Goal: Information Seeking & Learning: Learn about a topic

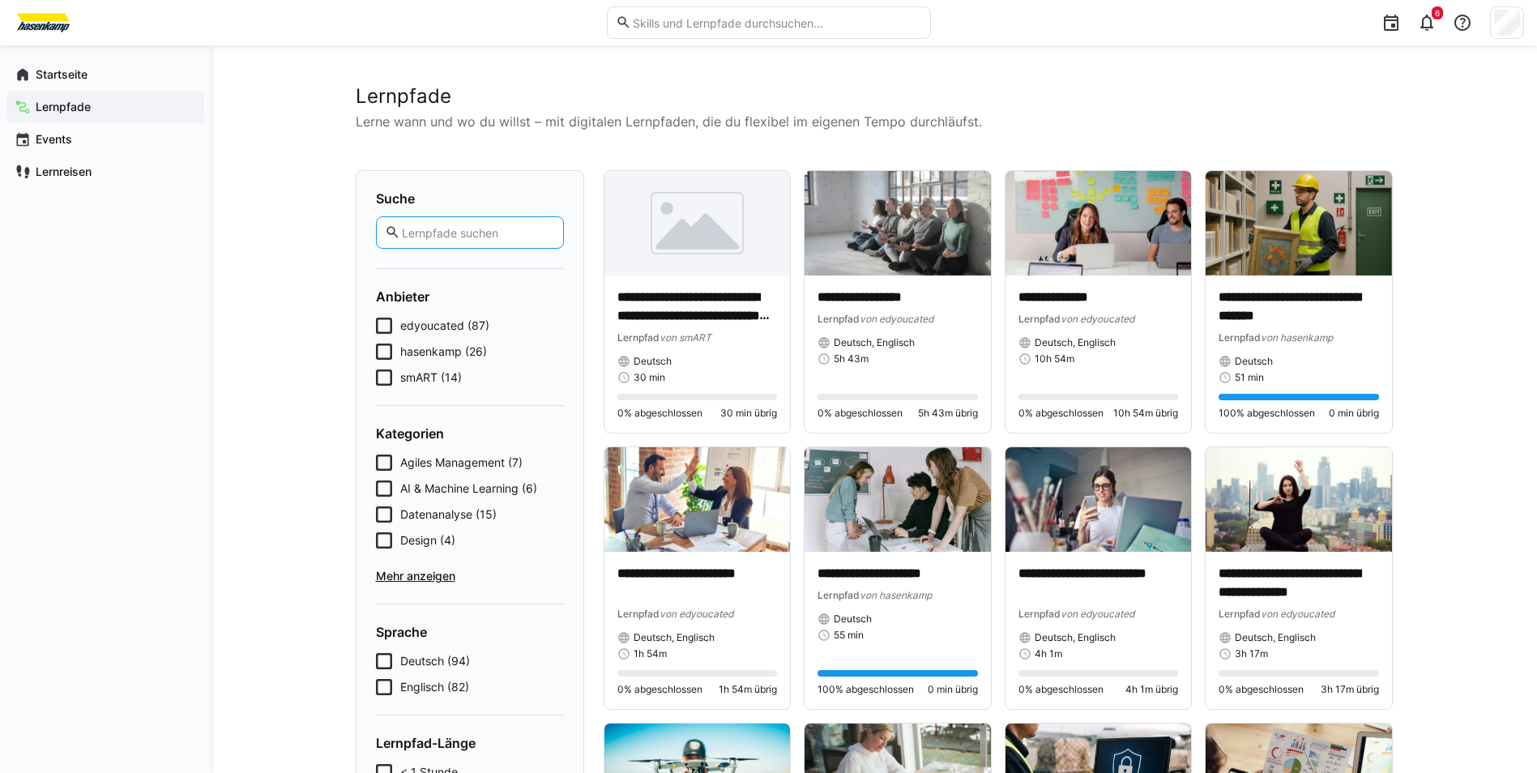
click at [474, 235] on input "text" at bounding box center [477, 232] width 154 height 15
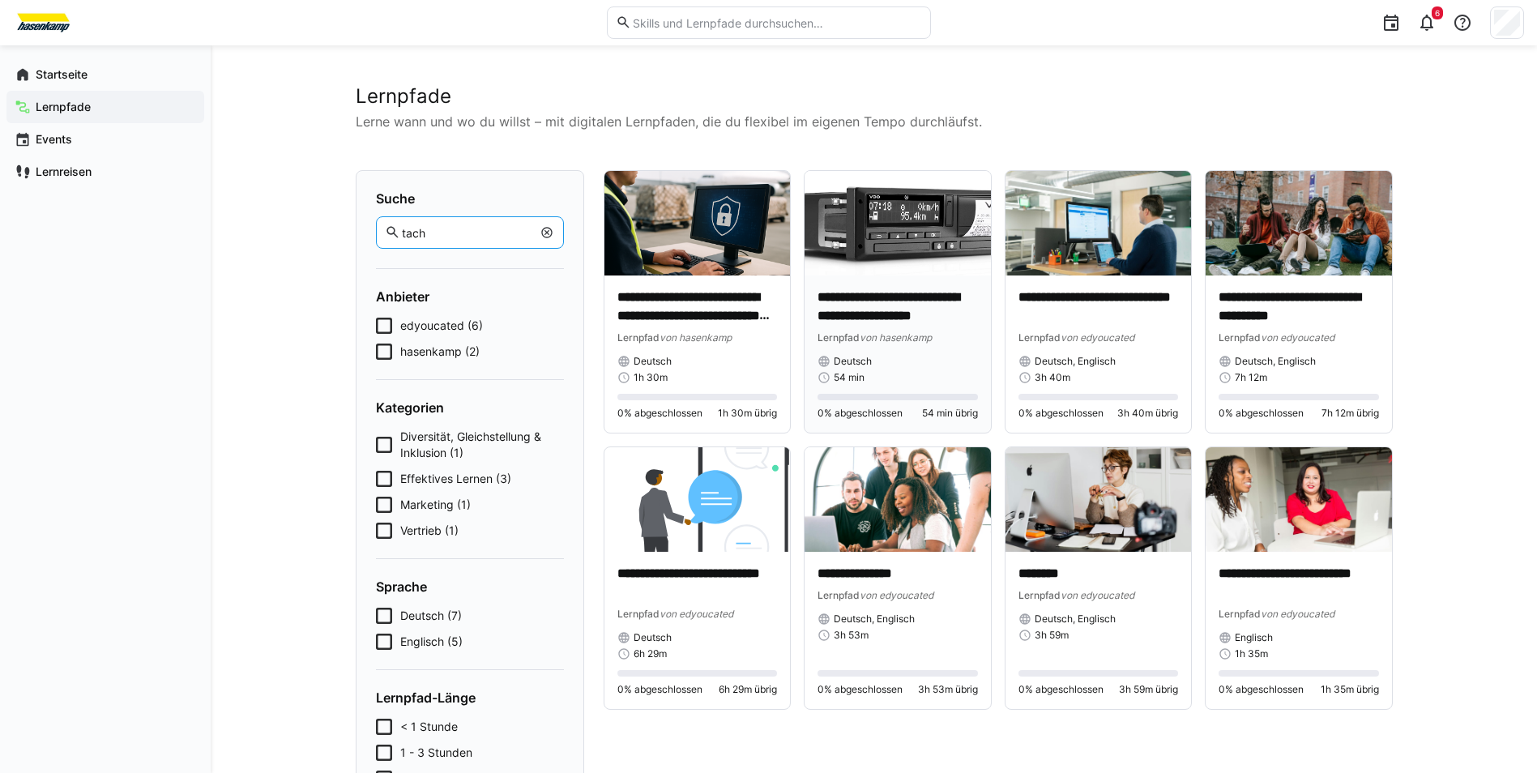
type input "tach"
click at [921, 272] on img at bounding box center [897, 223] width 186 height 104
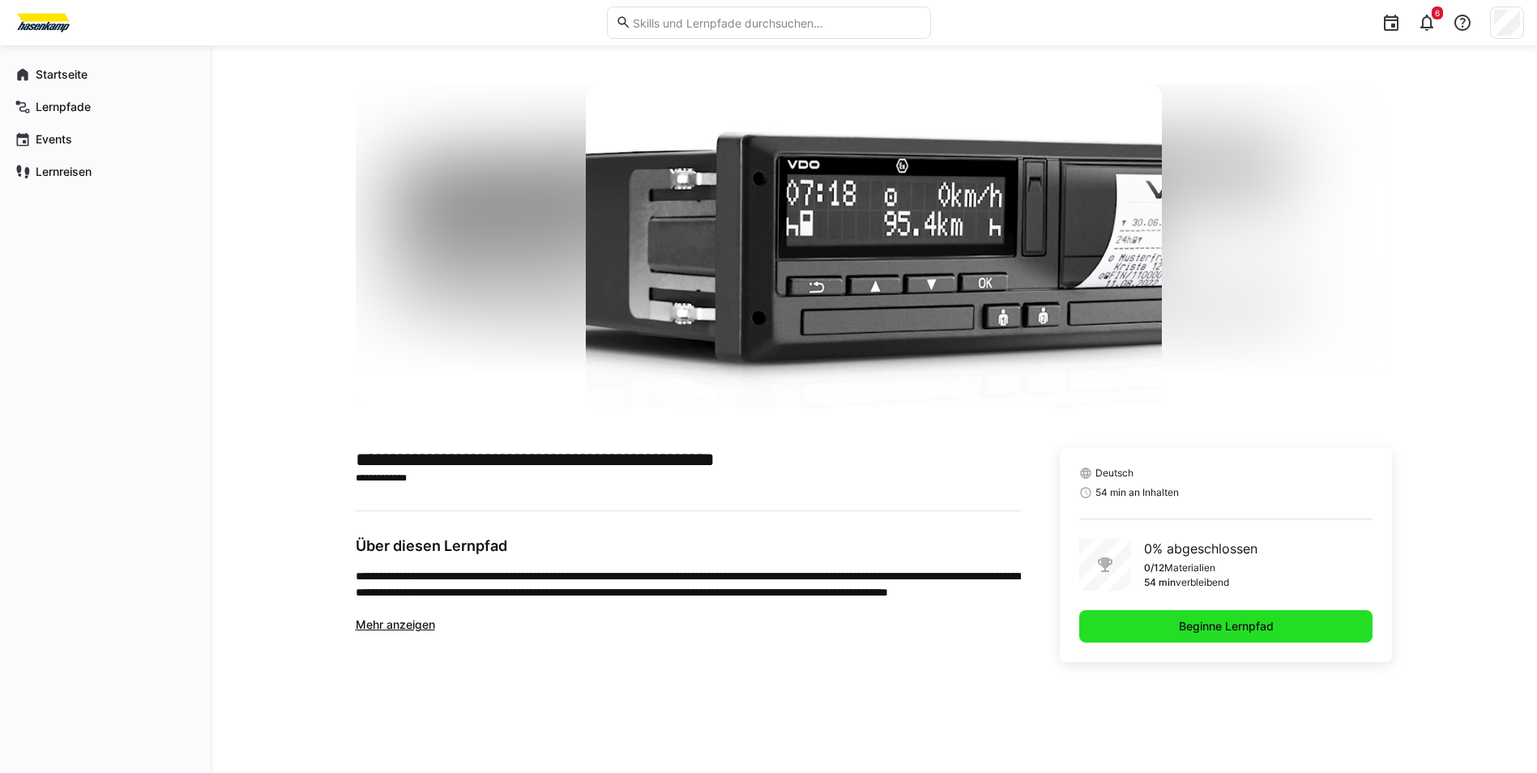
click at [1273, 620] on span "Beginne Lernpfad" at bounding box center [1226, 626] width 100 height 16
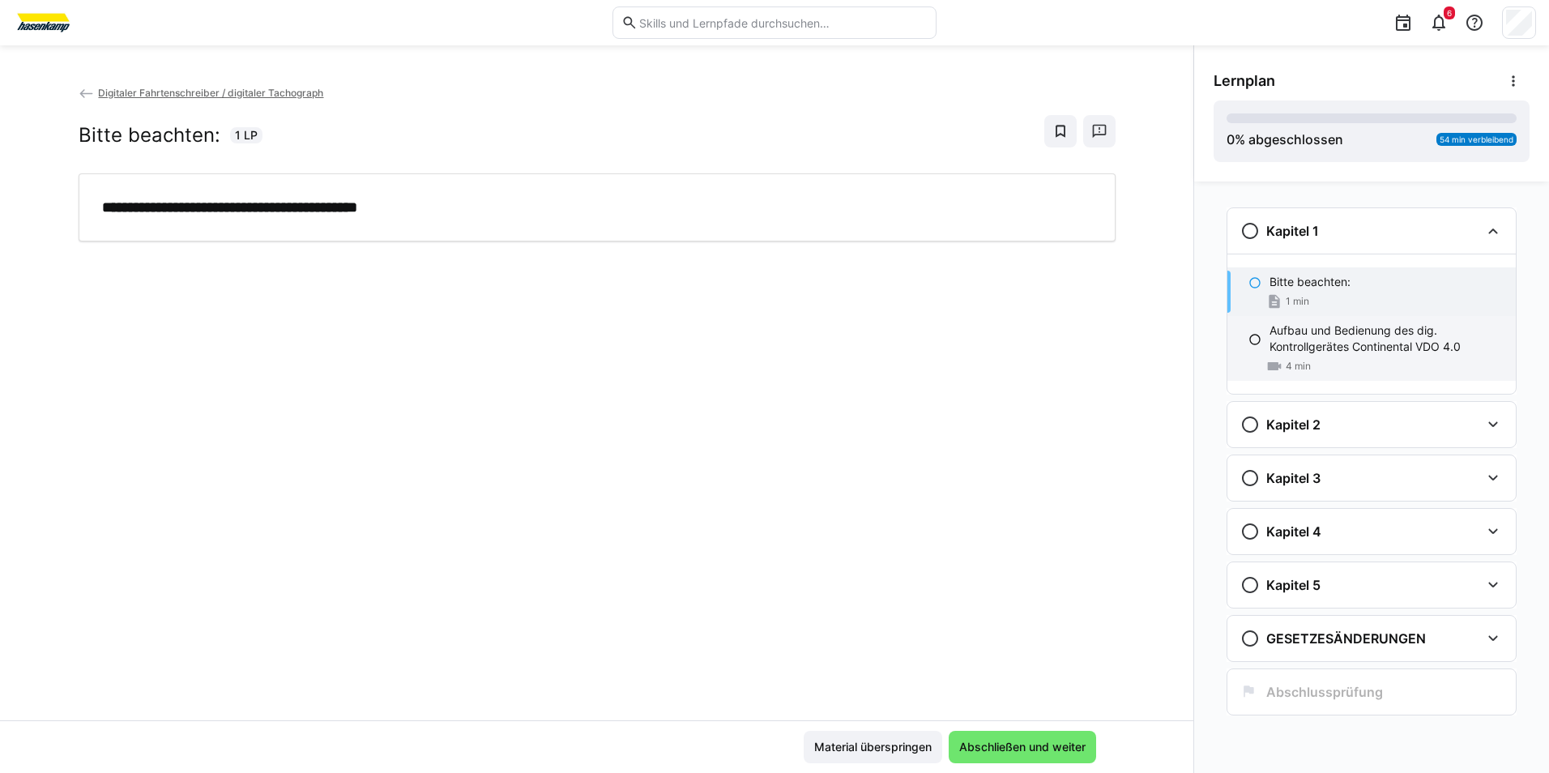
click at [1308, 333] on p "Aufbau und Bedienung des dig. Kontrollgerätes Continental VDO 4.0" at bounding box center [1385, 338] width 233 height 32
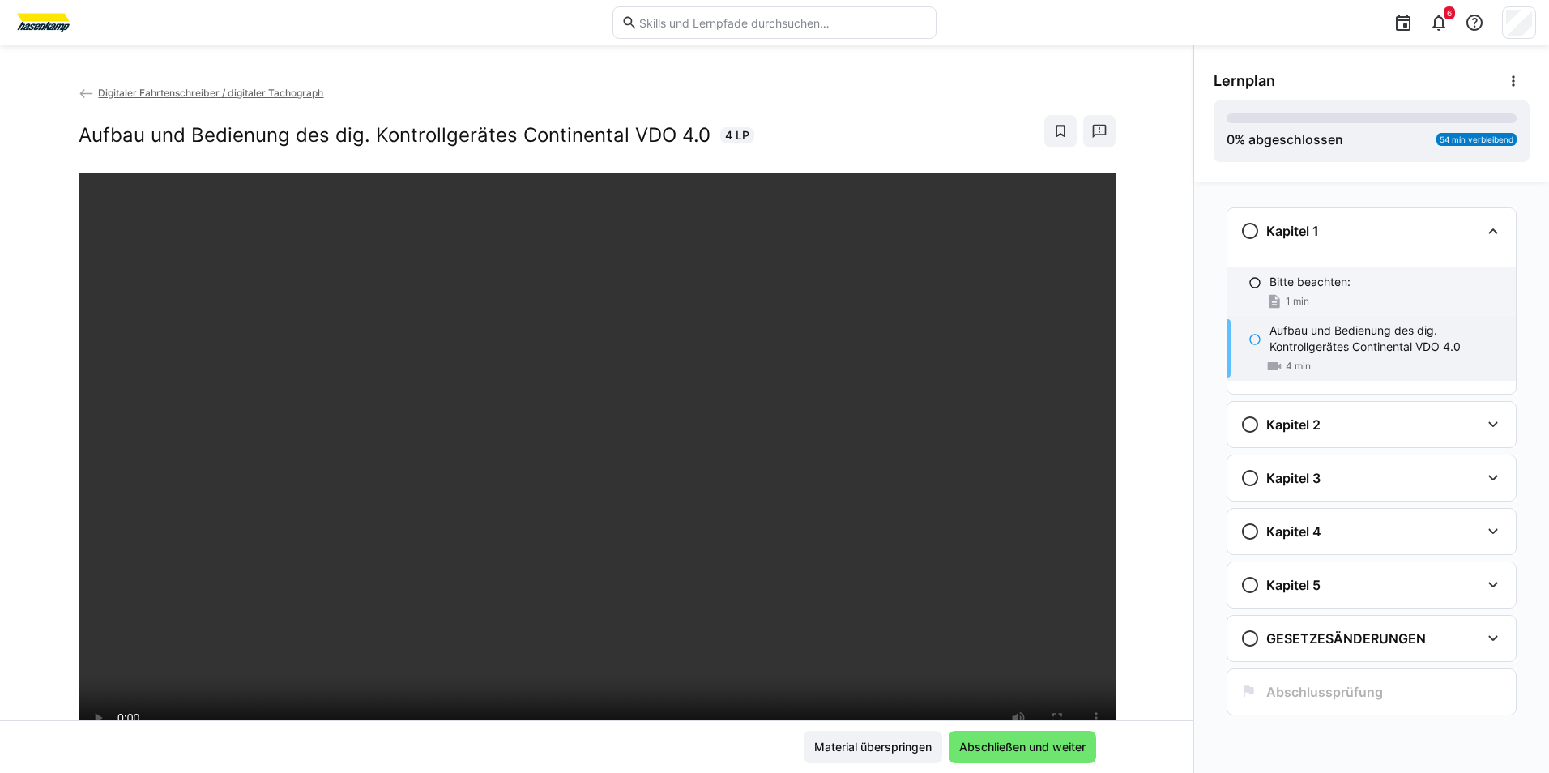
click at [1292, 279] on p "Bitte beachten:" at bounding box center [1309, 282] width 81 height 16
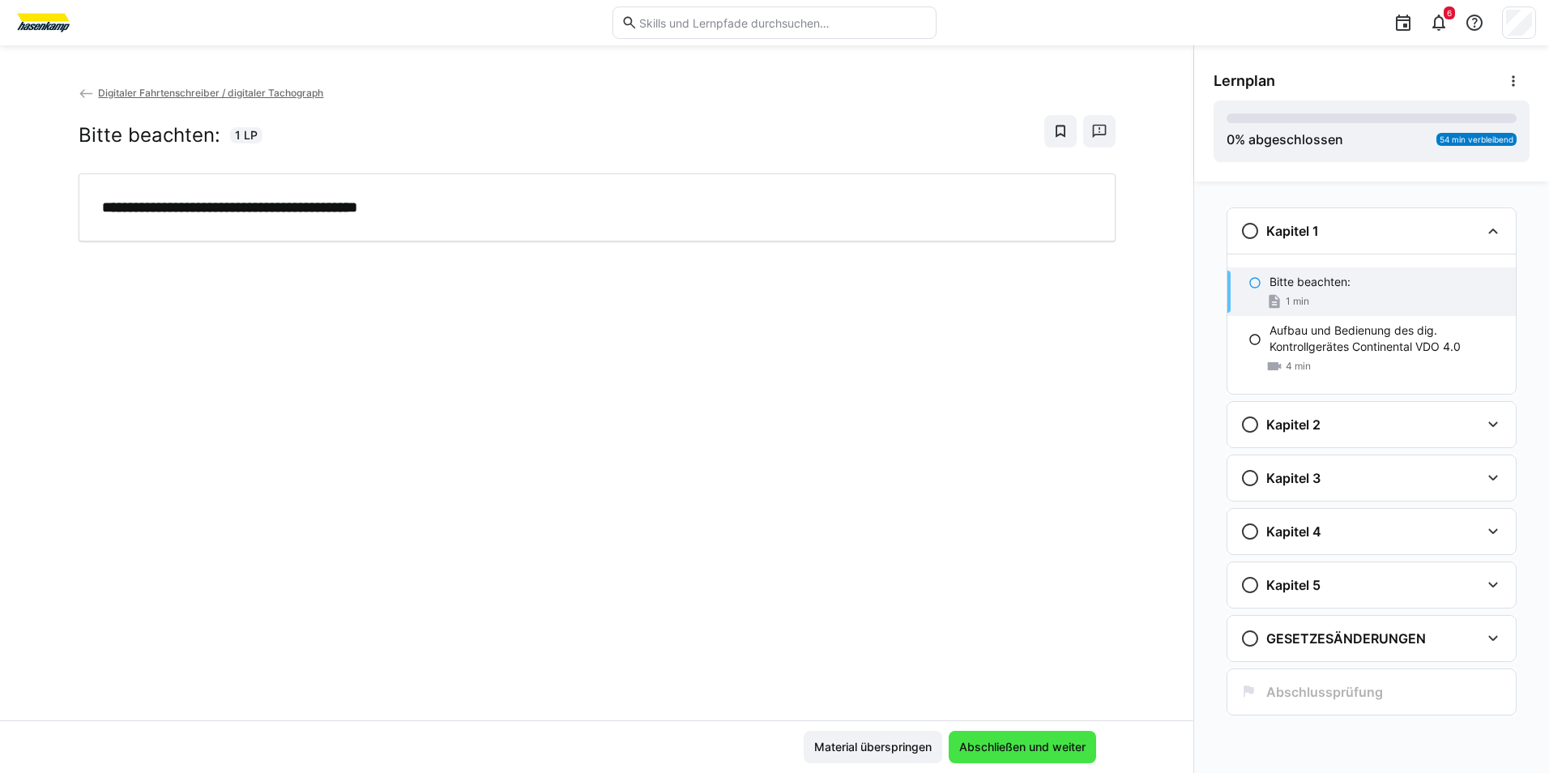
click at [1068, 738] on span "Abschließen und weiter" at bounding box center [1022, 747] width 147 height 32
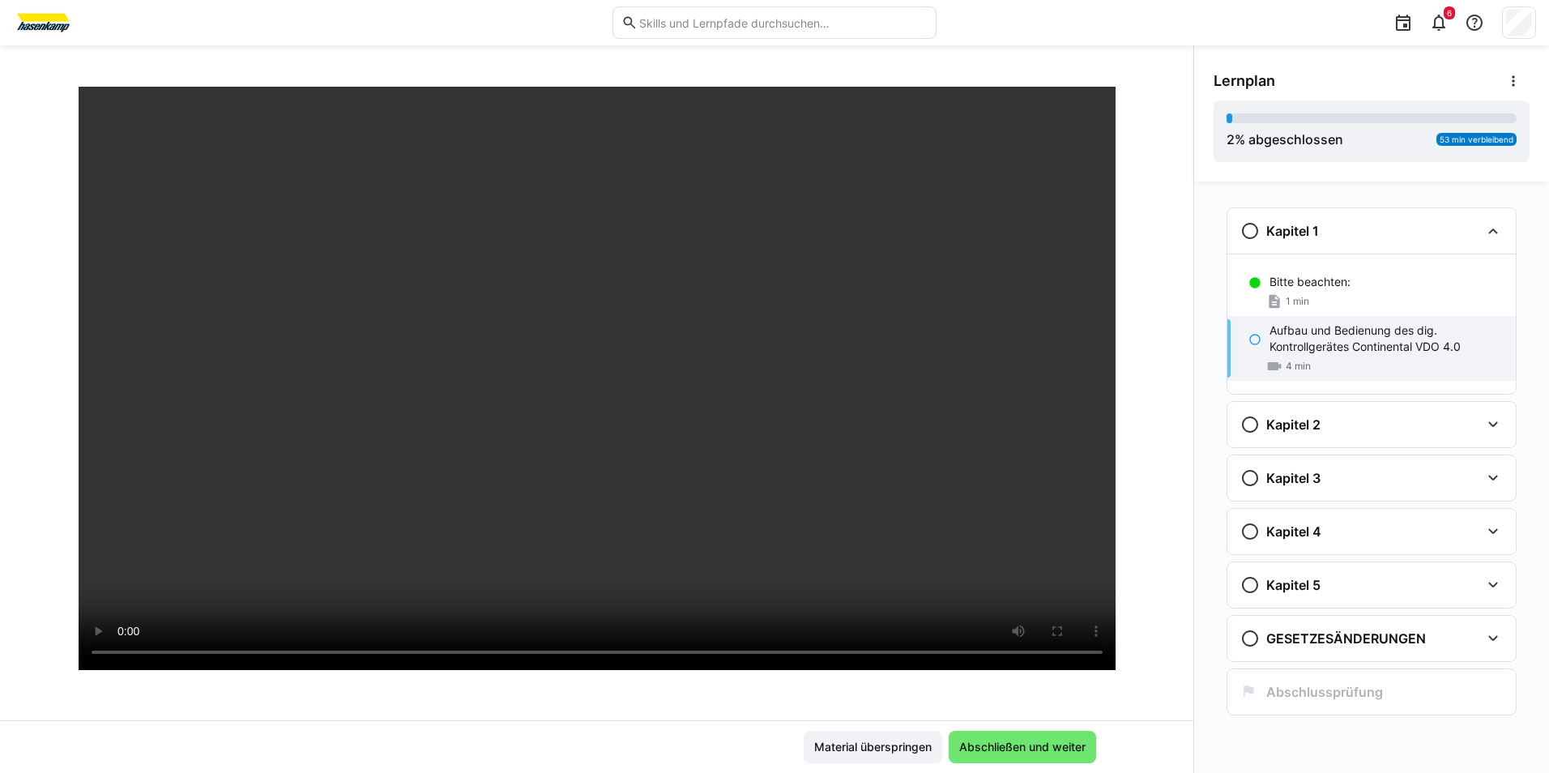
scroll to position [162, 0]
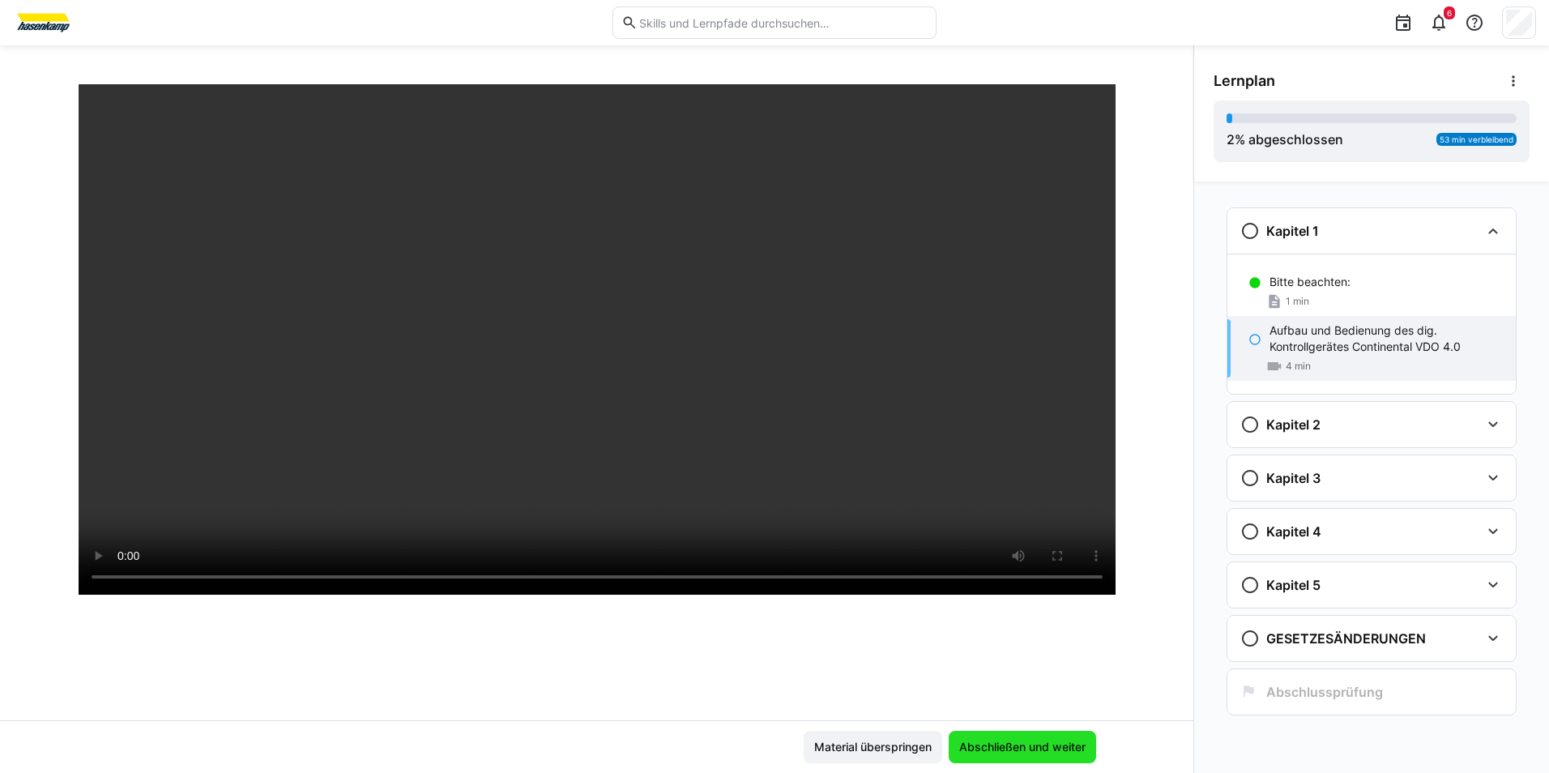
click at [1060, 749] on span "Abschließen und weiter" at bounding box center [1022, 747] width 131 height 16
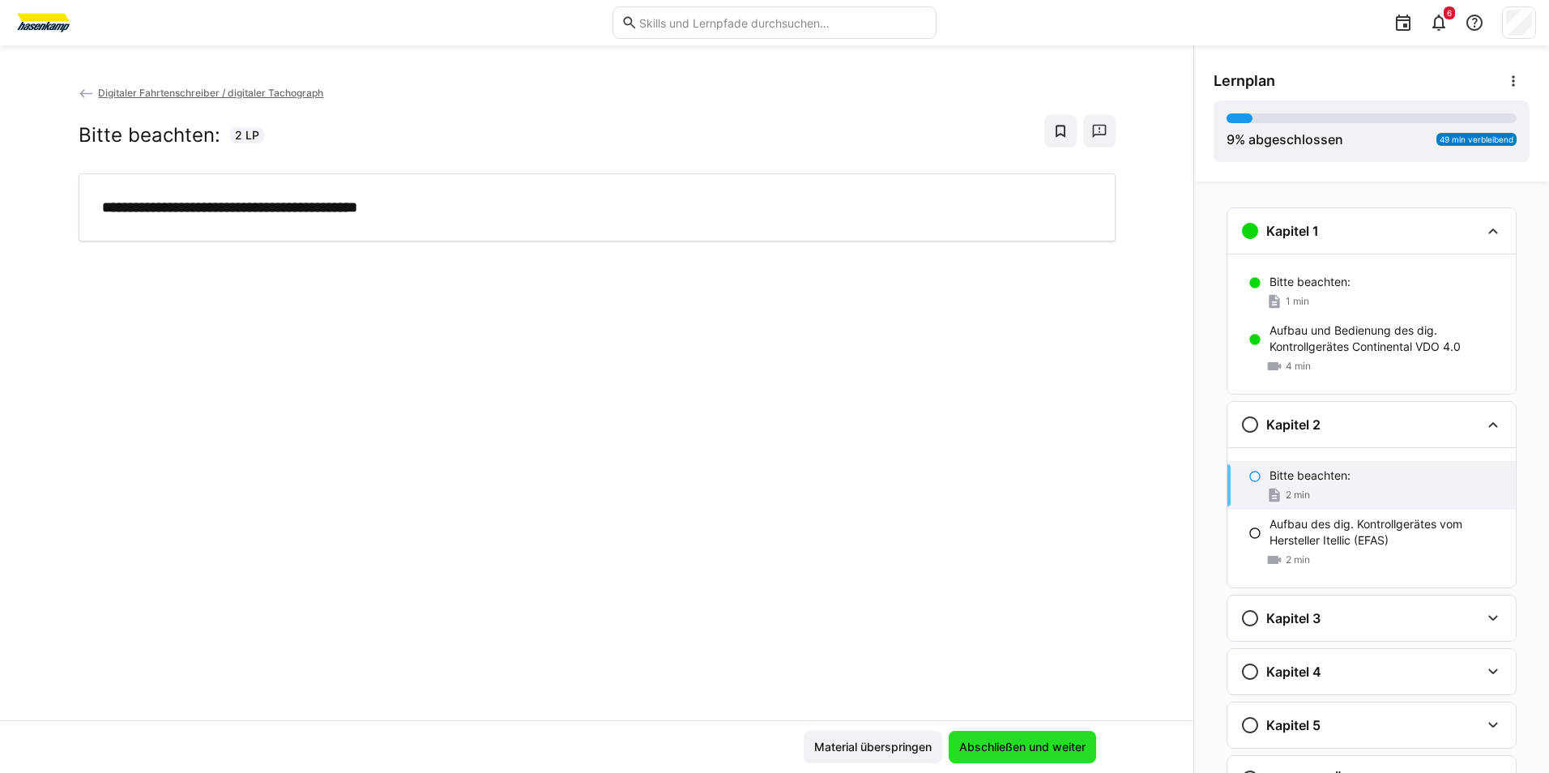
click at [1005, 731] on span "Abschließen und weiter" at bounding box center [1022, 747] width 147 height 32
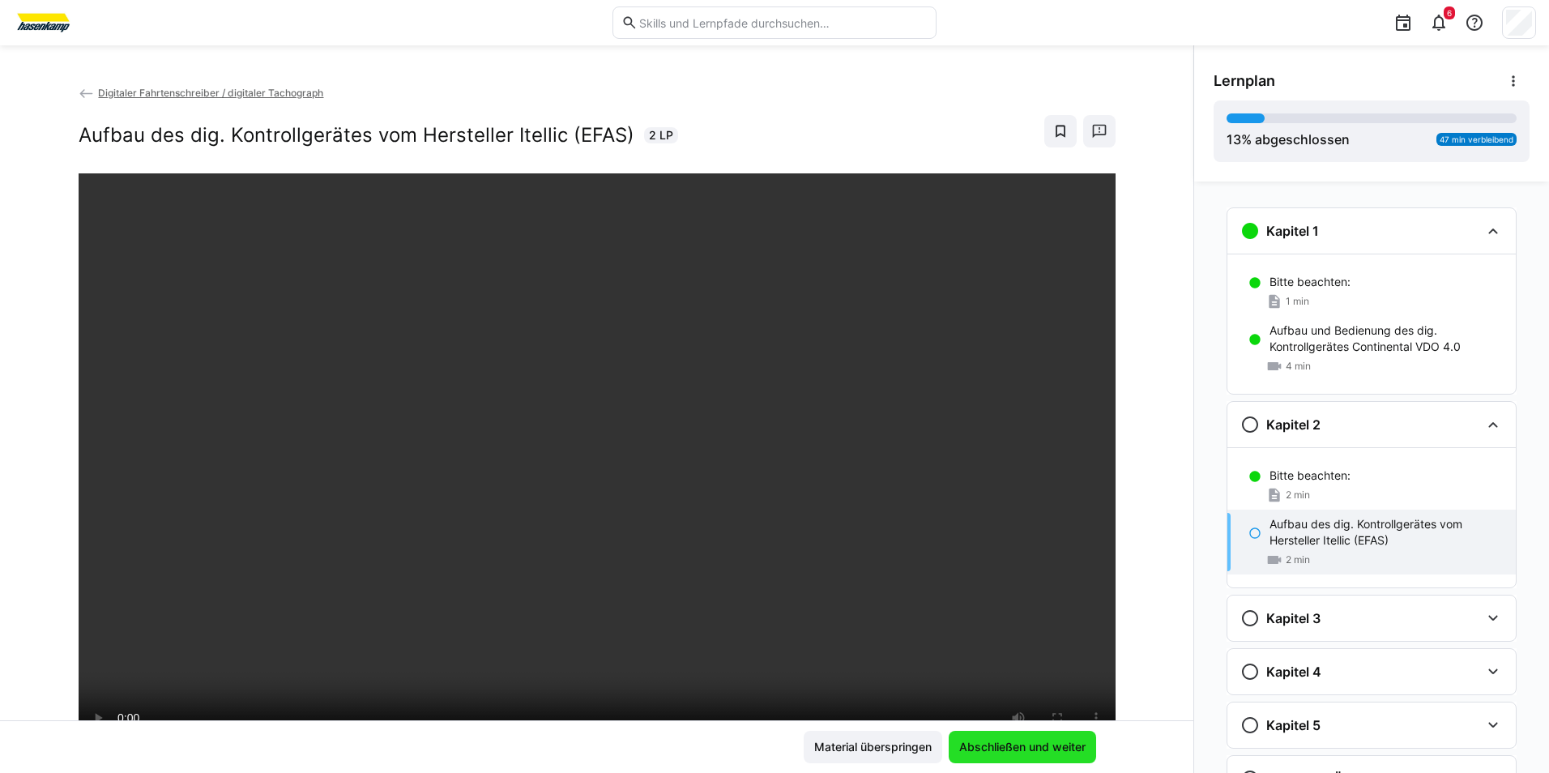
click at [1038, 733] on span "Abschließen und weiter" at bounding box center [1022, 747] width 147 height 32
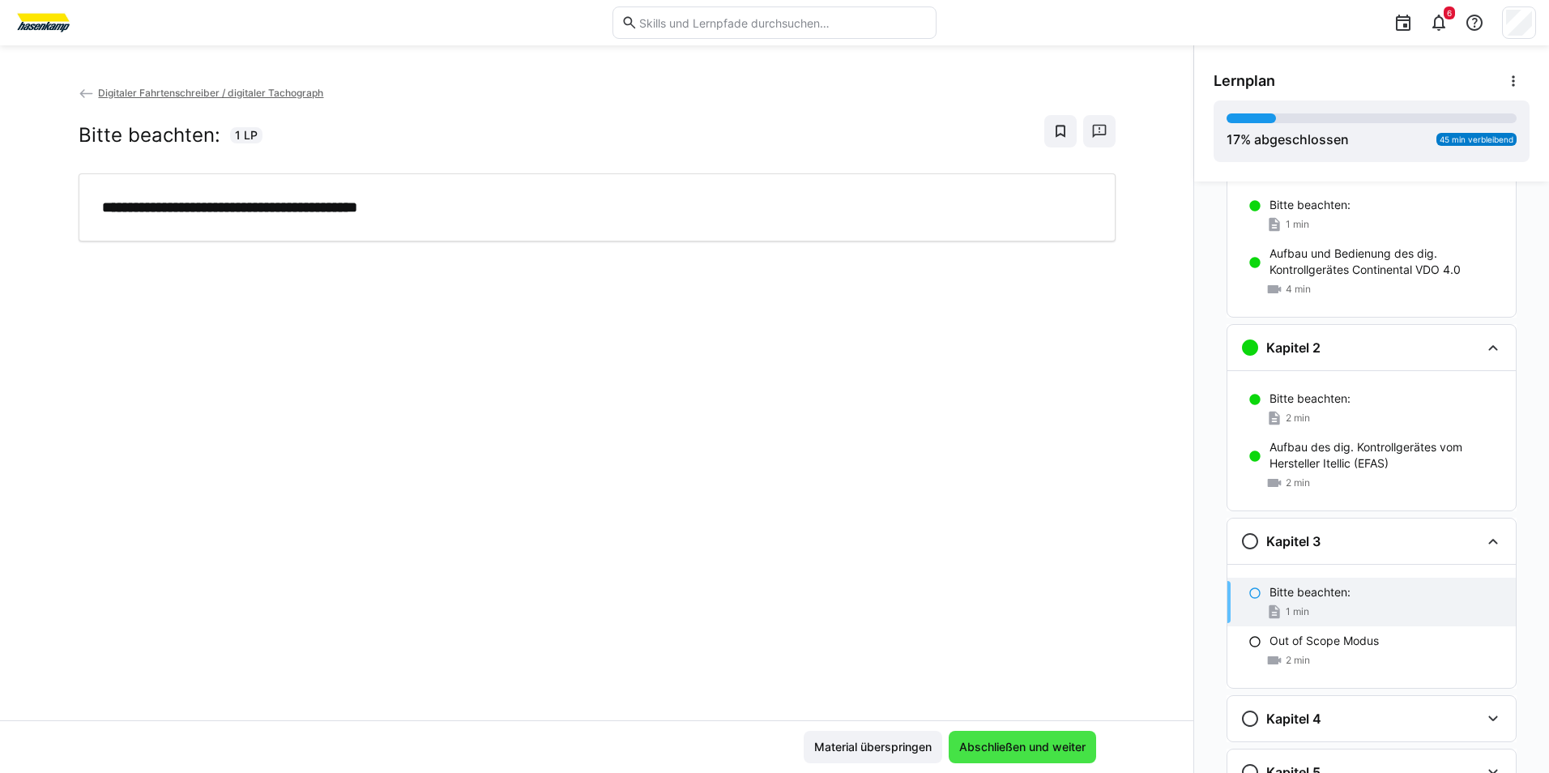
scroll to position [133, 0]
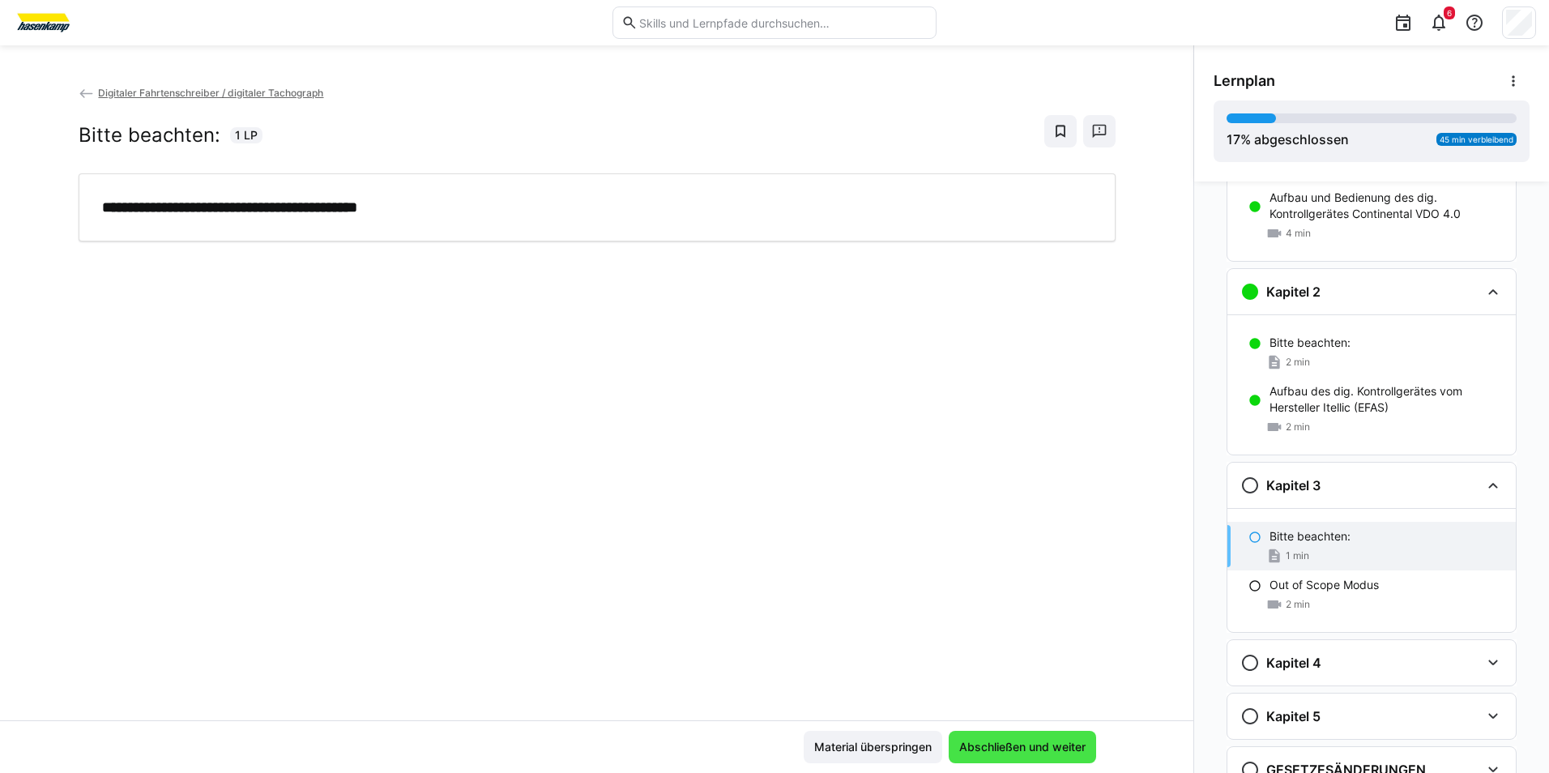
click at [1033, 746] on span "Abschließen und weiter" at bounding box center [1022, 747] width 131 height 16
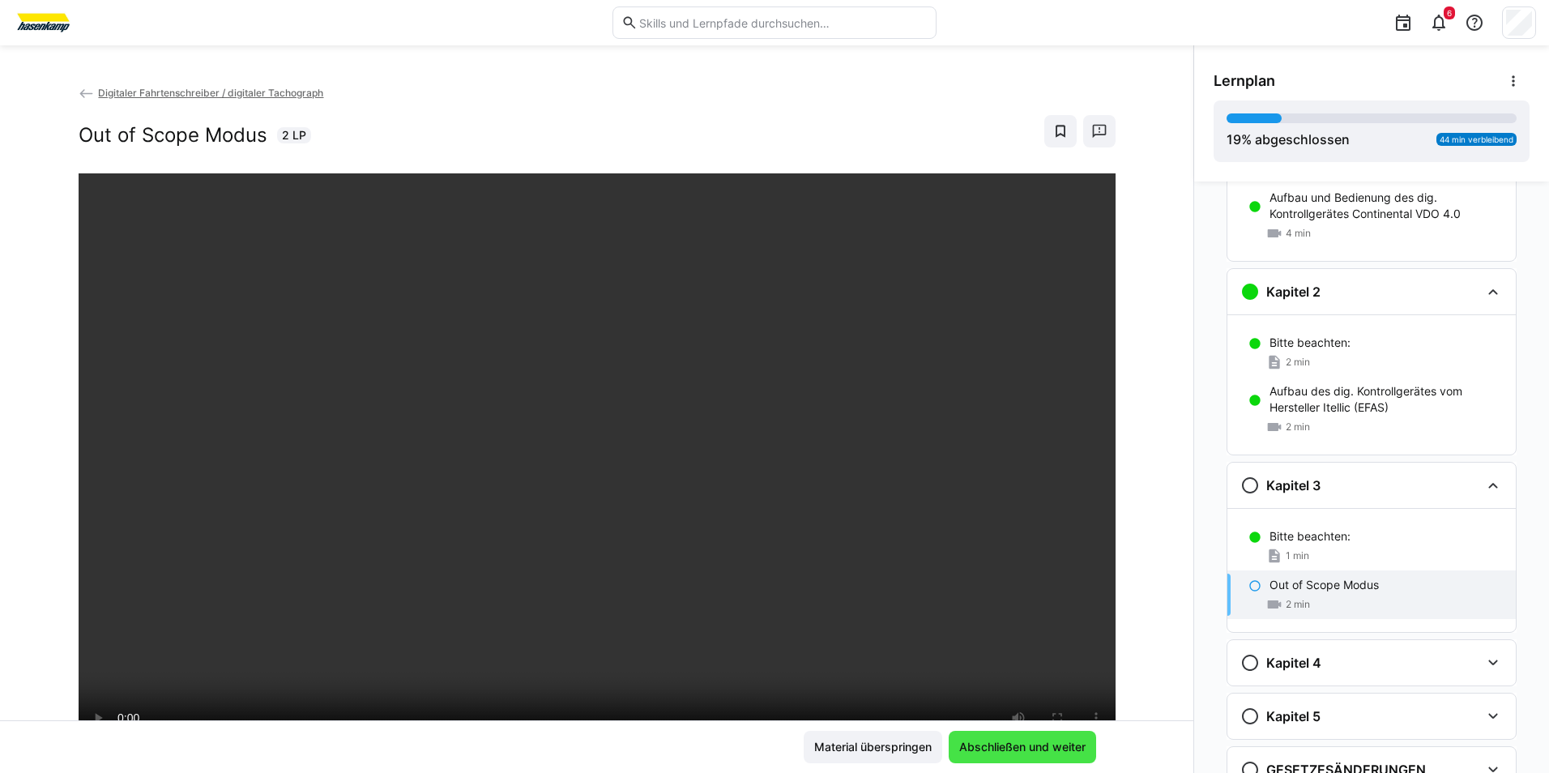
click at [1067, 748] on span "Abschließen und weiter" at bounding box center [1022, 747] width 131 height 16
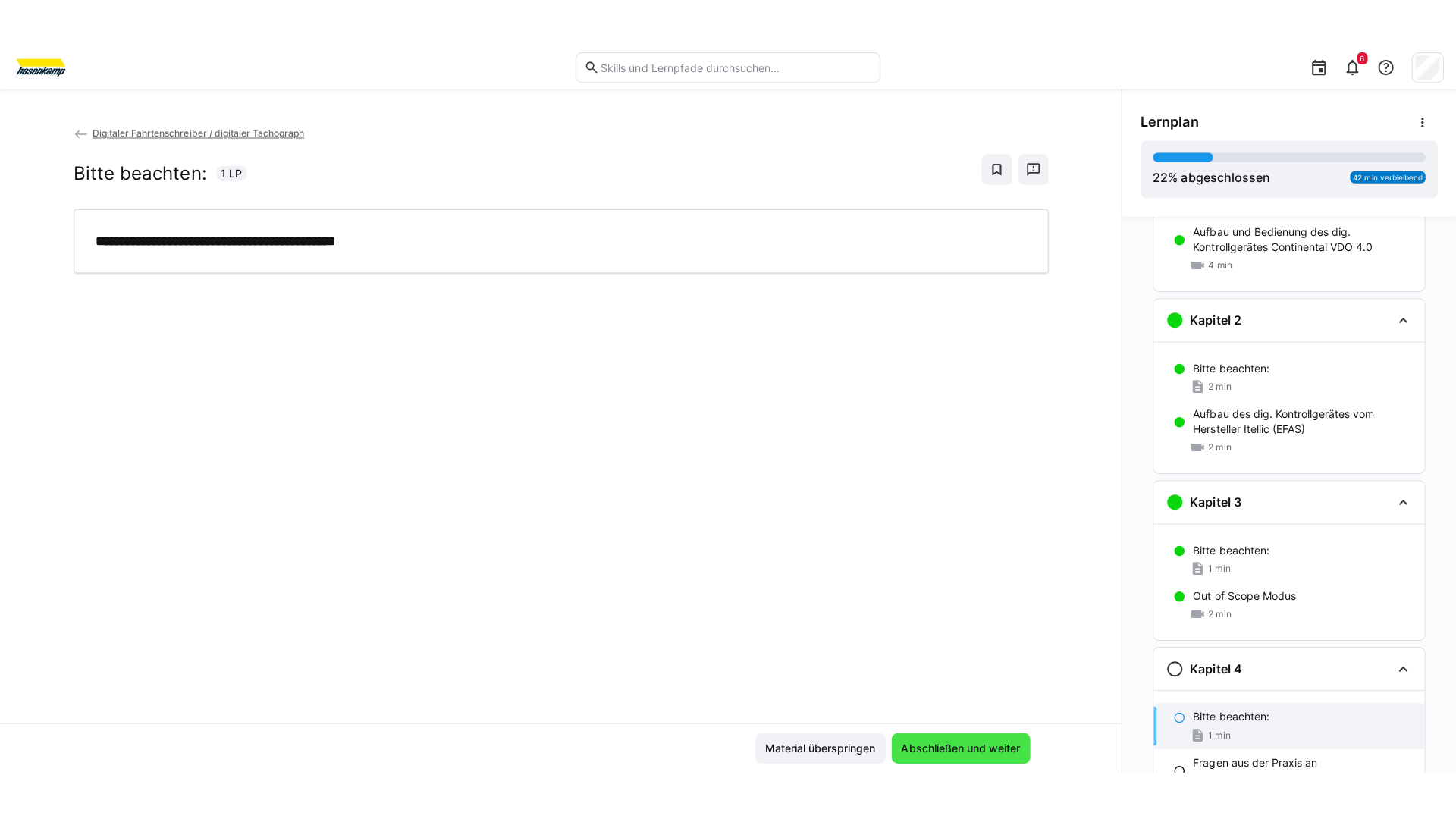
scroll to position [241, 0]
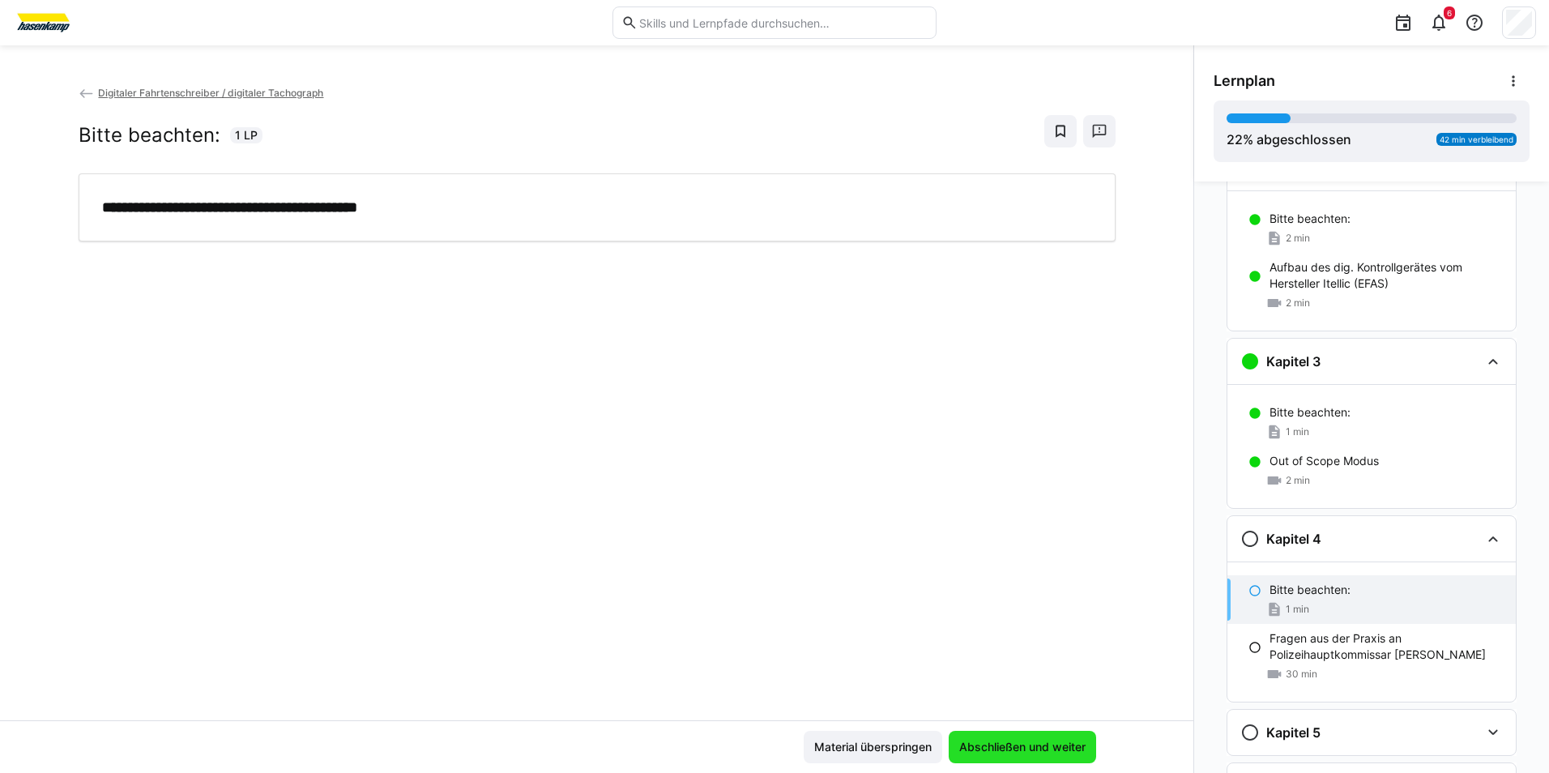
click at [1068, 754] on span "Abschließen und weiter" at bounding box center [1022, 747] width 131 height 16
